Goal: Check status: Check status

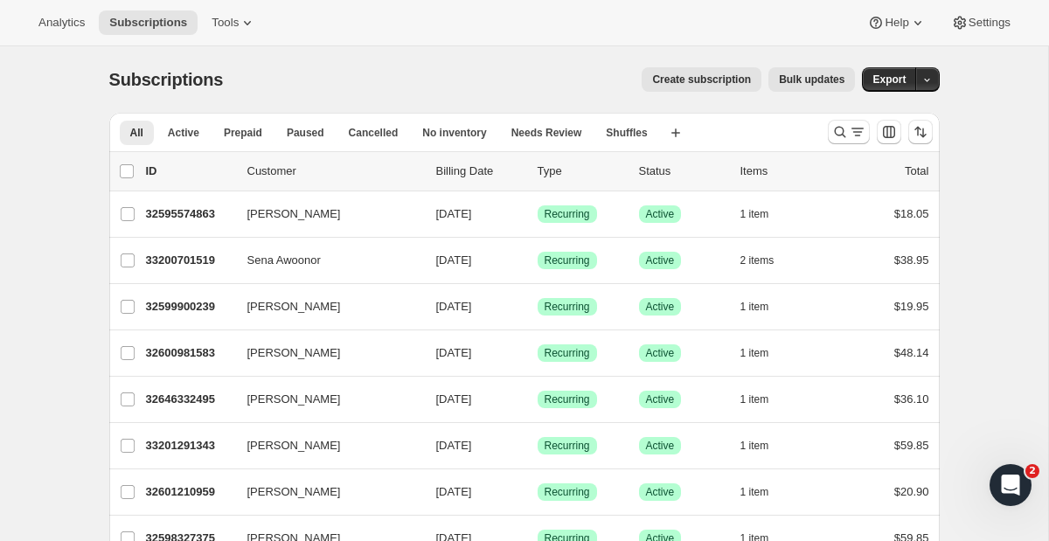
click at [841, 148] on div at bounding box center [880, 132] width 119 height 35
click at [845, 136] on icon "Search and filter results" at bounding box center [839, 131] width 17 height 17
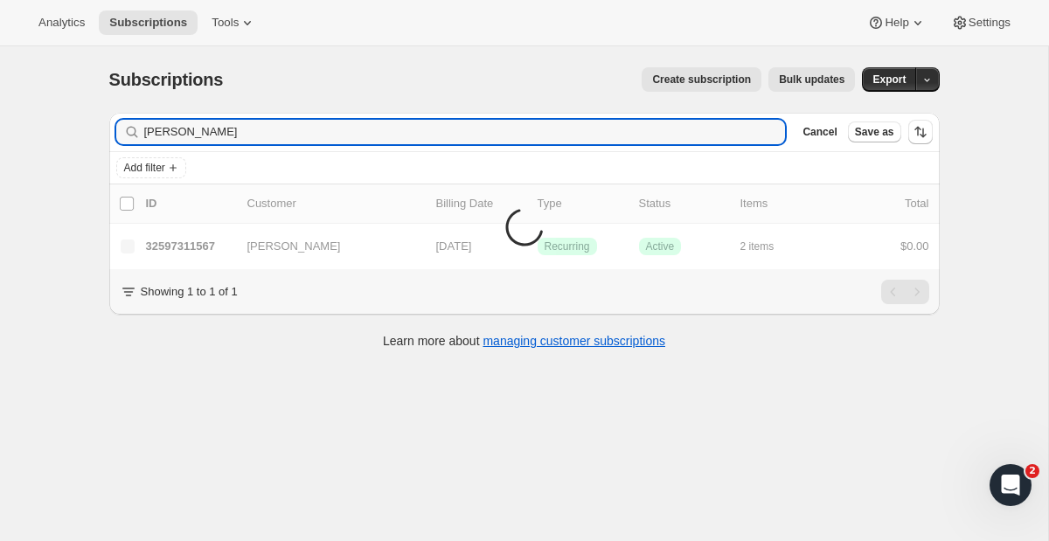
type input "andrew.c@partnersc"
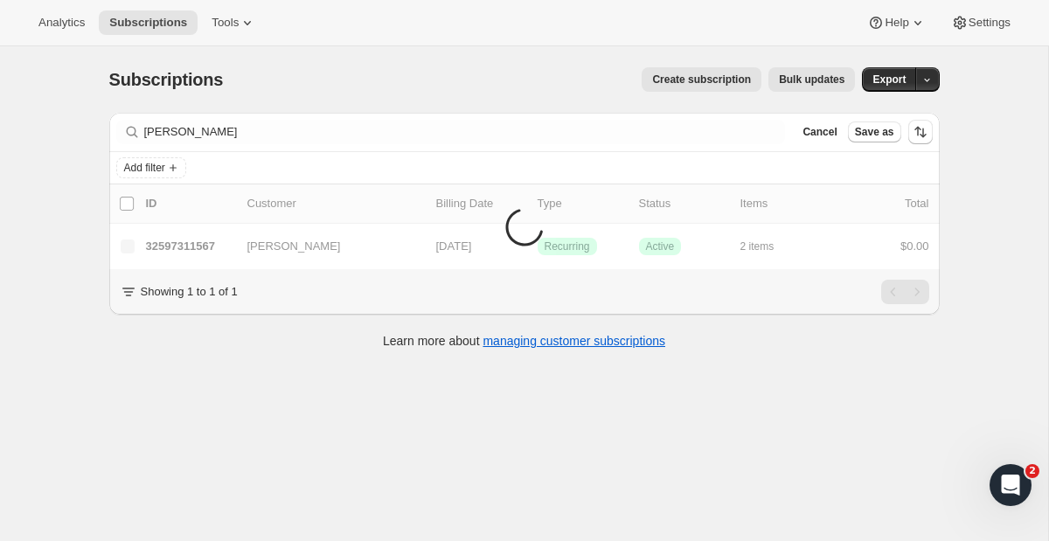
click at [221, 251] on li "Items are loading" at bounding box center [524, 226] width 831 height 85
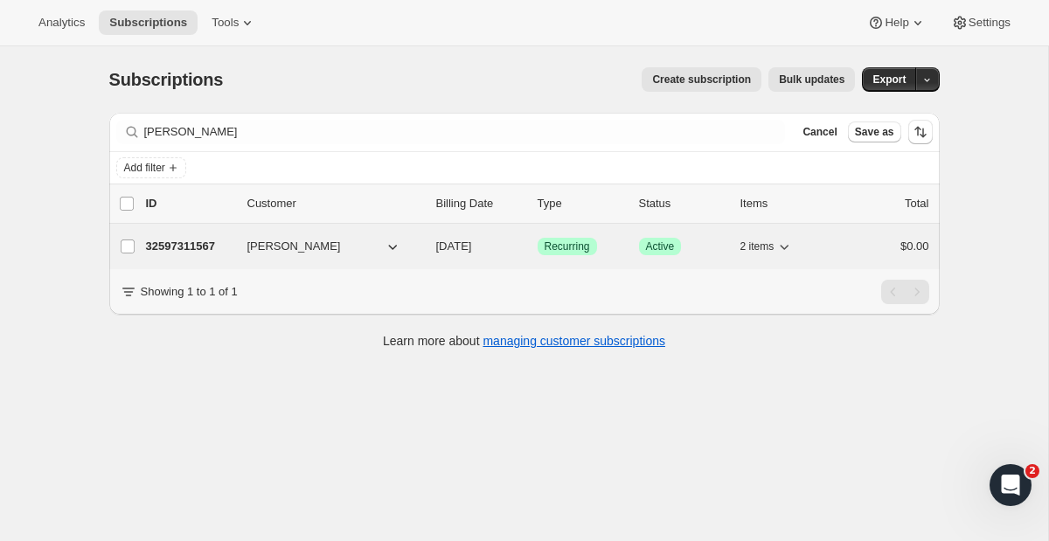
click at [222, 247] on p "32597311567" at bounding box center [189, 246] width 87 height 17
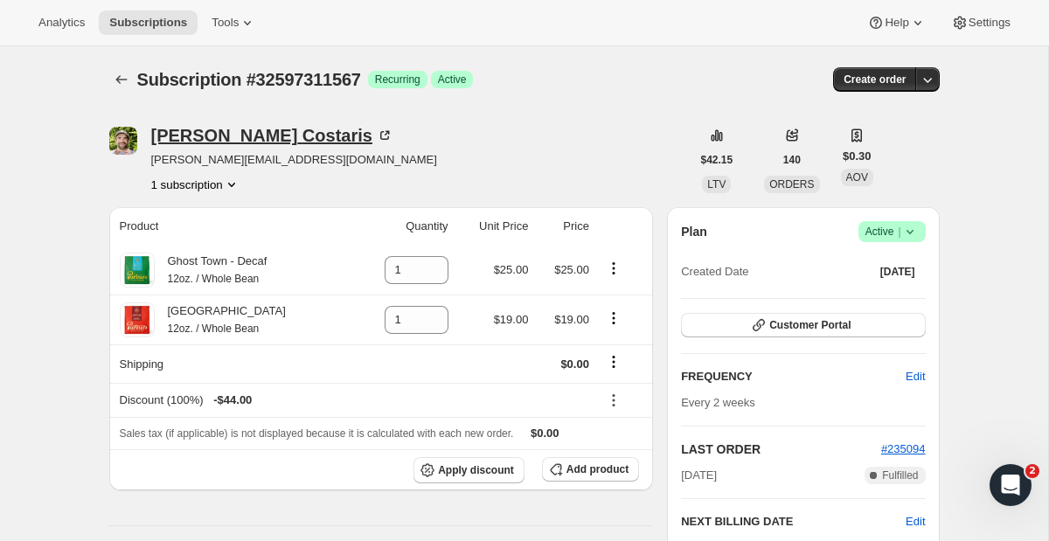
click at [230, 138] on div "Andrew Costaris" at bounding box center [272, 135] width 242 height 17
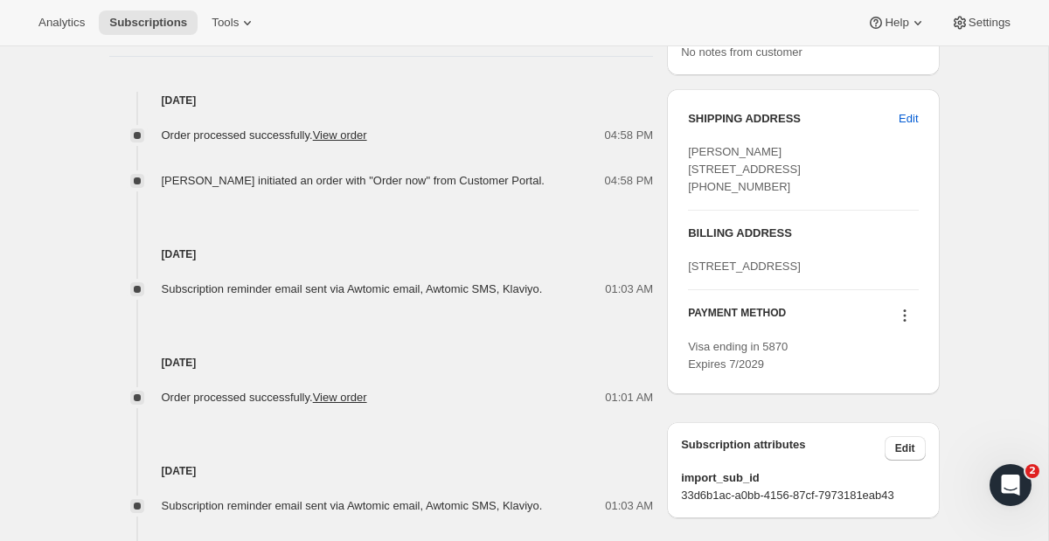
scroll to position [674, 0]
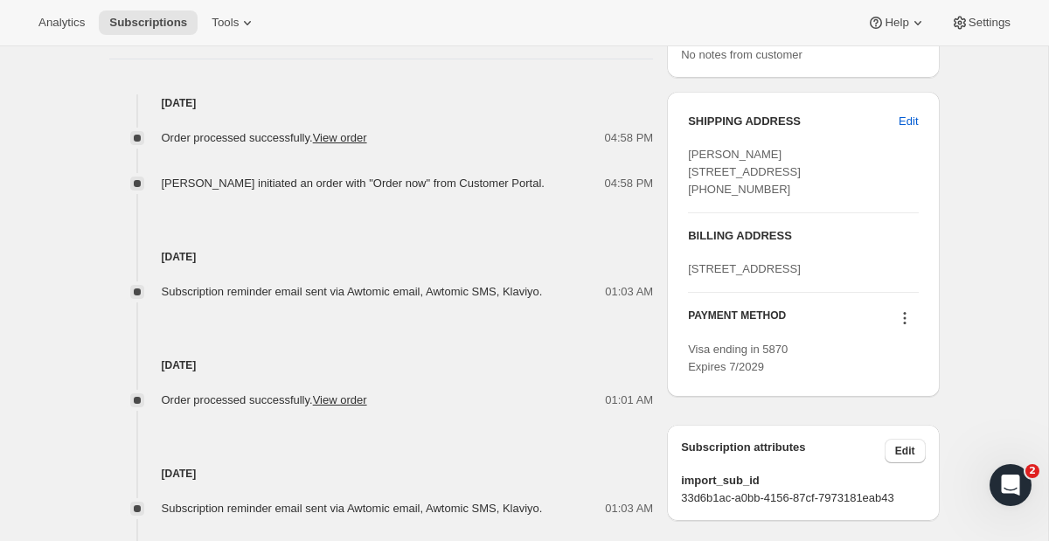
click at [185, 256] on h4 "[DATE]" at bounding box center [381, 256] width 545 height 17
copy h4 "[DATE]"
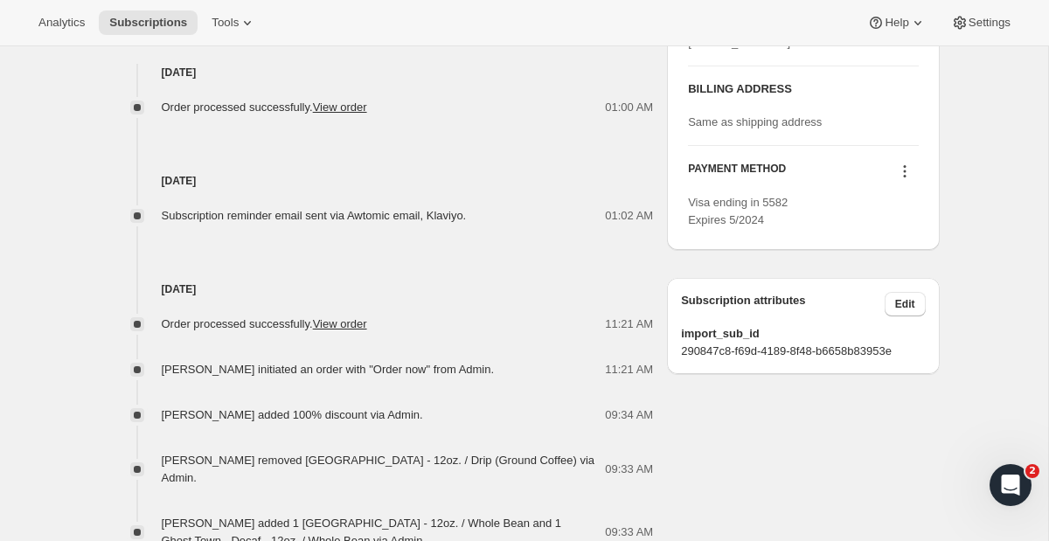
scroll to position [903, 0]
